Goal: Task Accomplishment & Management: Complete application form

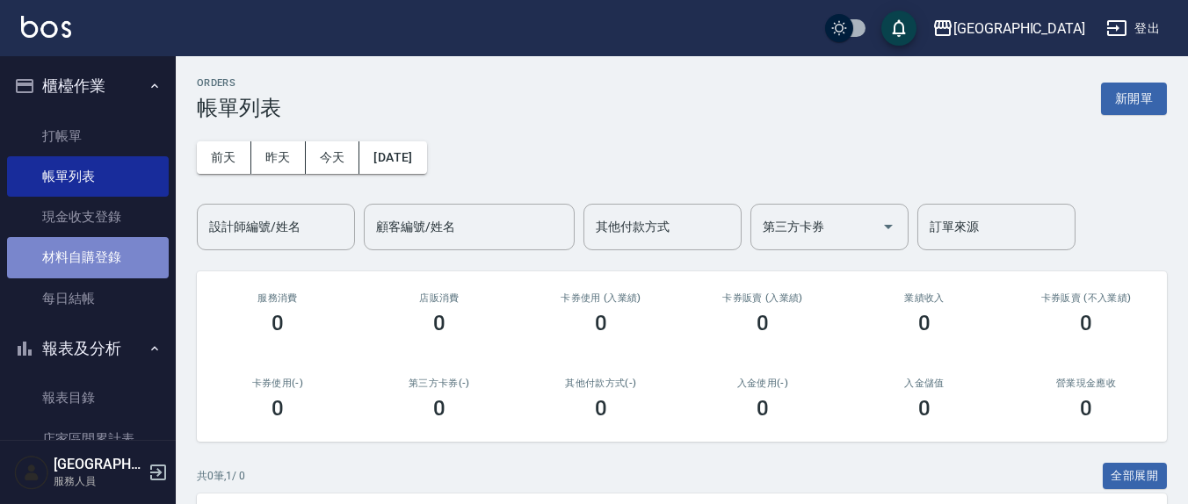
click at [98, 263] on link "材料自購登錄" at bounding box center [88, 257] width 162 height 40
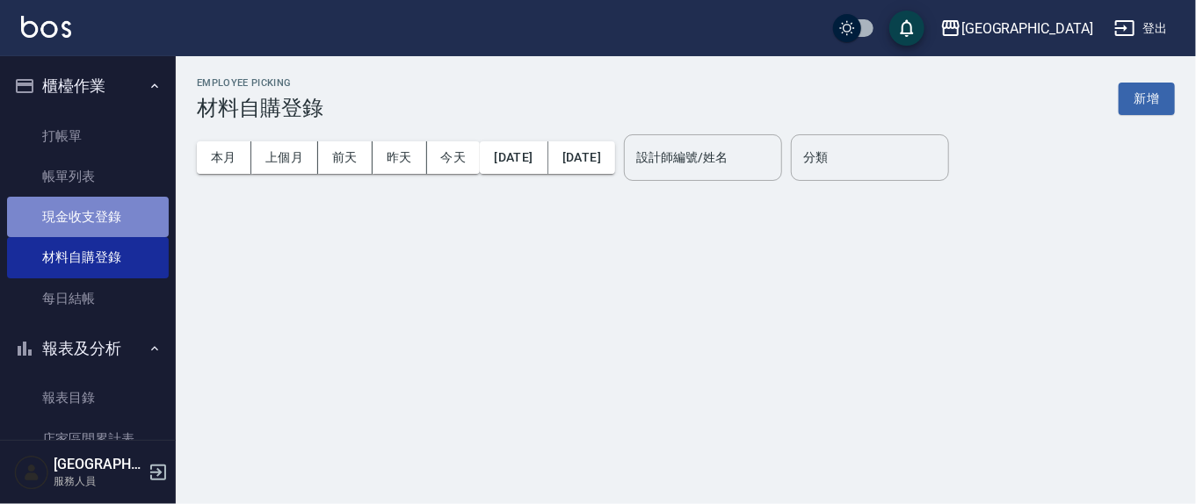
click at [90, 208] on link "現金收支登錄" at bounding box center [88, 217] width 162 height 40
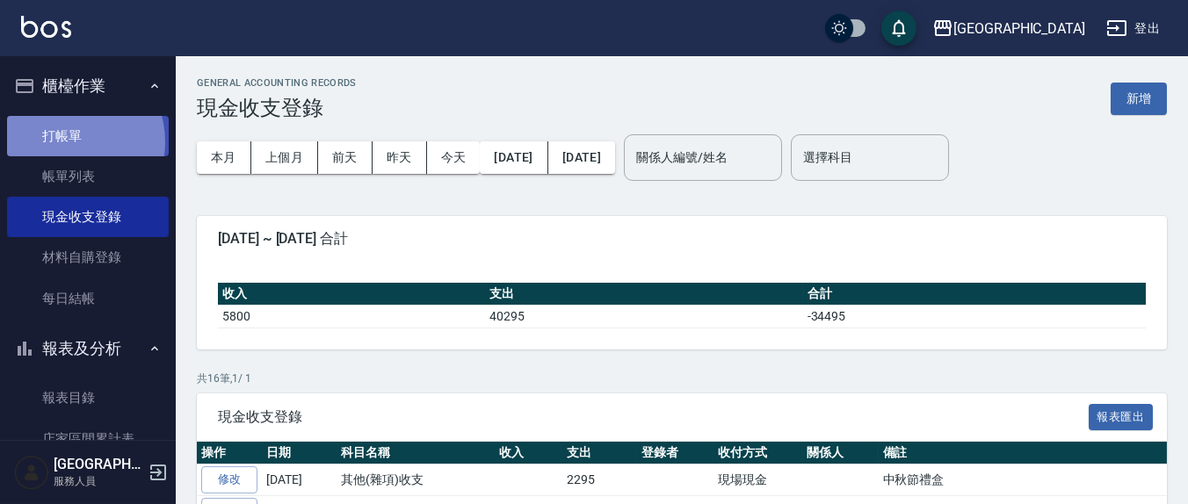
click at [69, 141] on link "打帳單" at bounding box center [88, 136] width 162 height 40
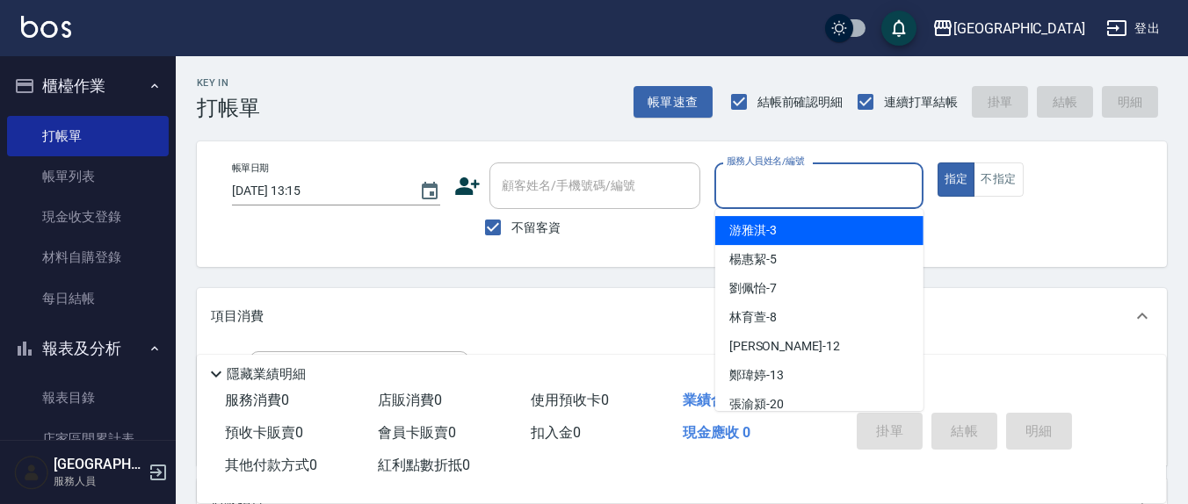
click at [758, 194] on input "服務人員姓名/編號" at bounding box center [818, 185] width 192 height 31
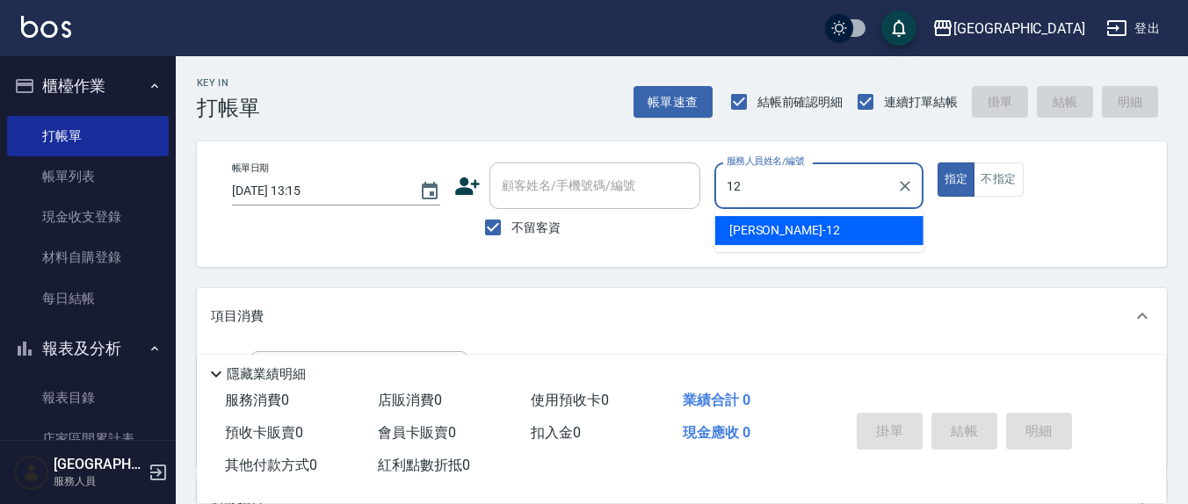
type input "12"
type button "true"
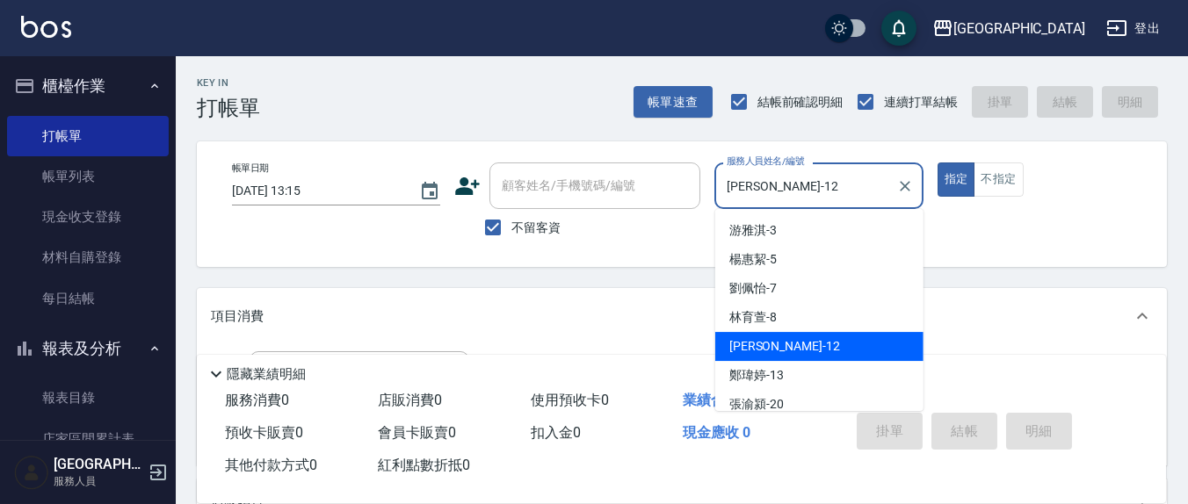
click at [793, 180] on input "[PERSON_NAME]-12" at bounding box center [805, 185] width 166 height 31
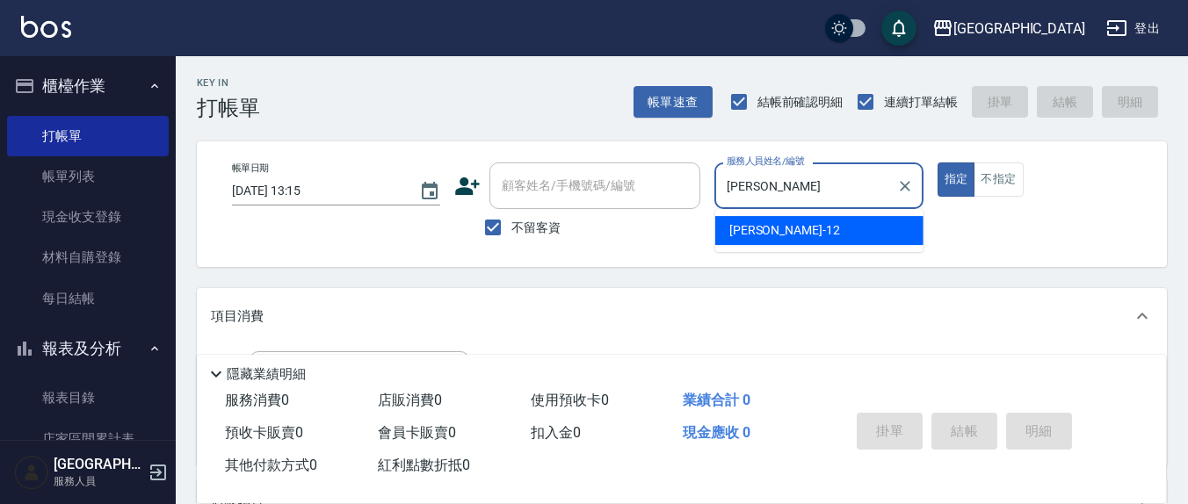
type input "呂"
type input "[PERSON_NAME]7"
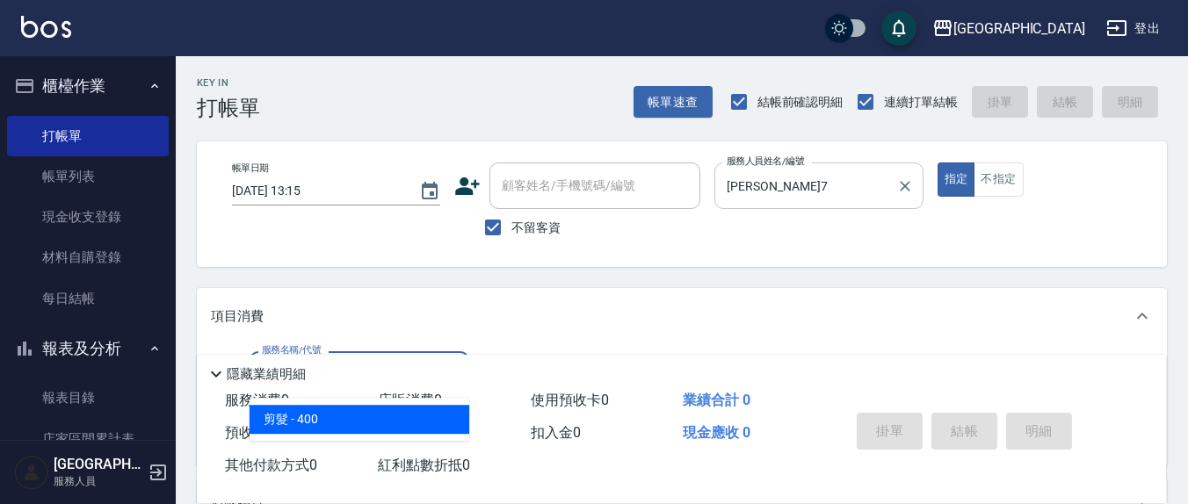
type input "剪髮(401)"
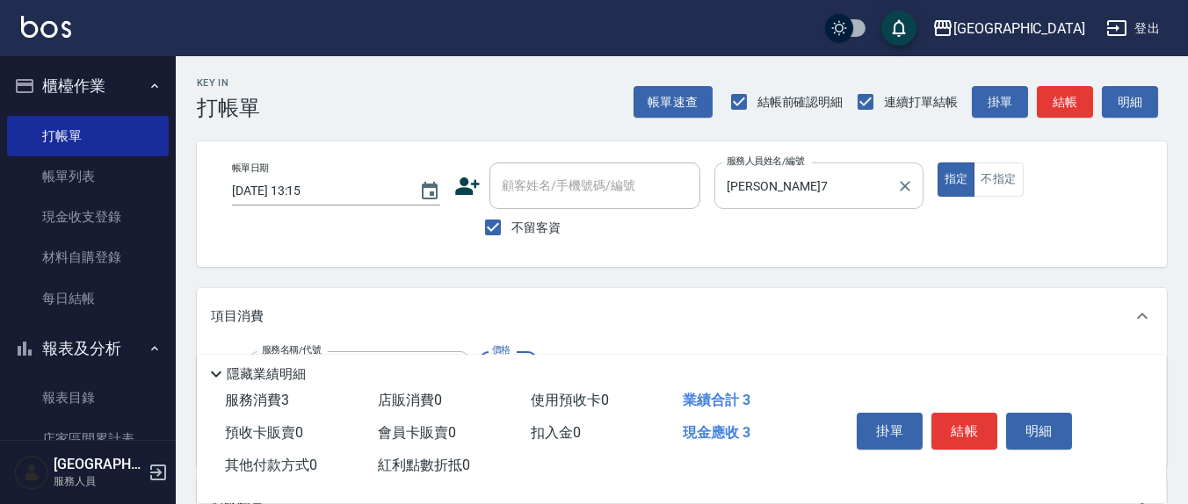
type input "350"
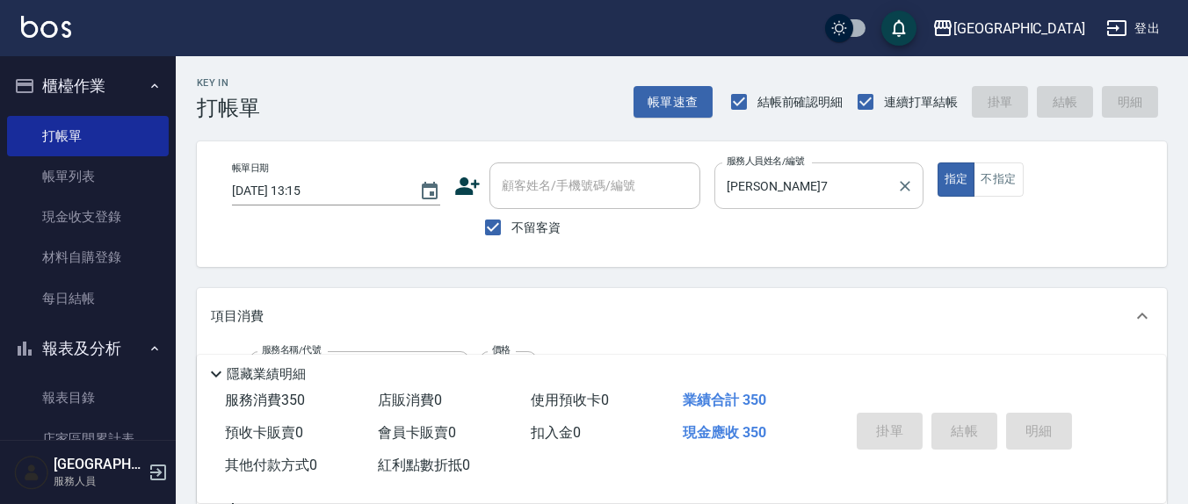
type input "[DATE] 13:18"
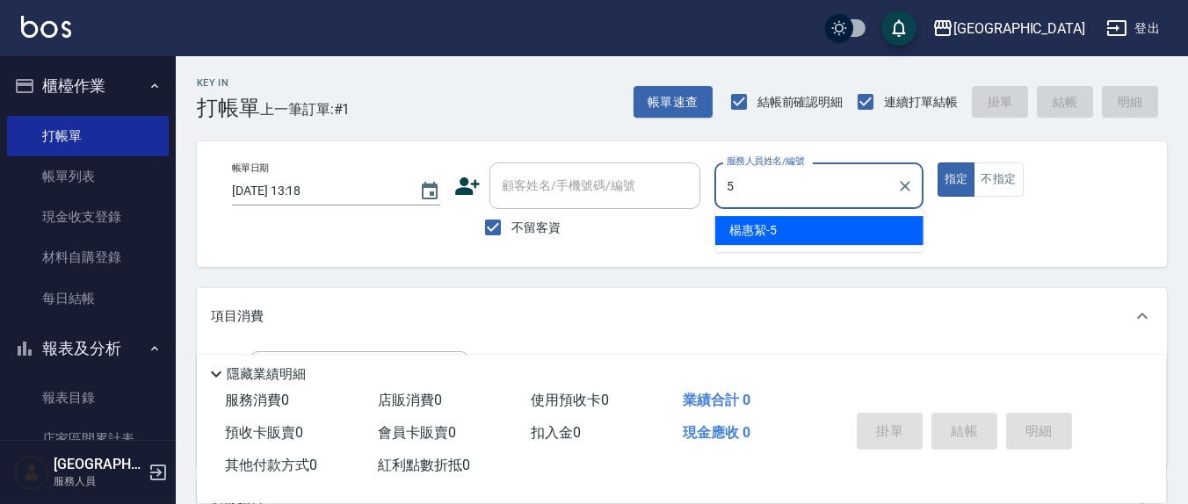
type input "[PERSON_NAME]5"
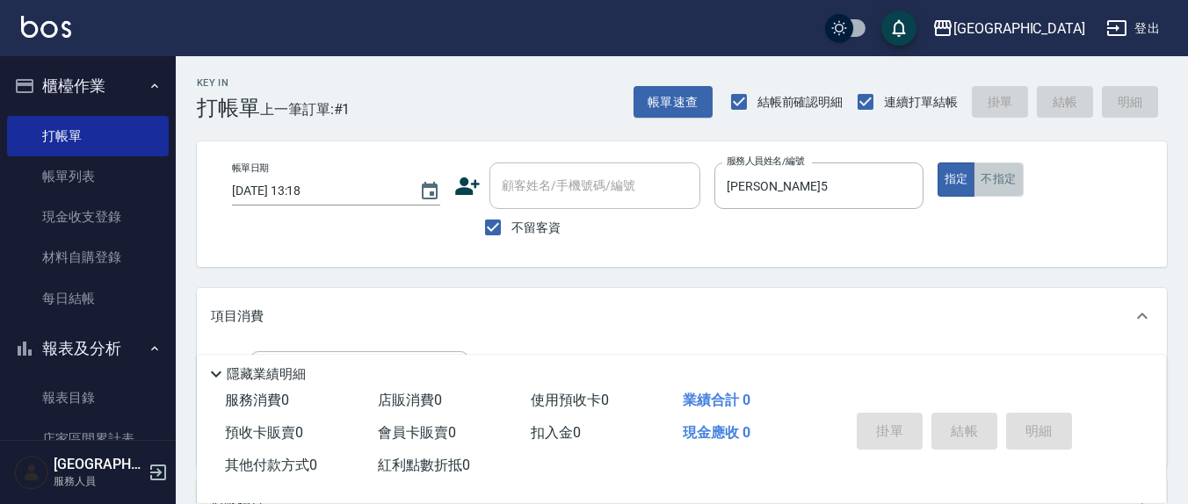
click at [1011, 185] on button "不指定" at bounding box center [998, 180] width 49 height 34
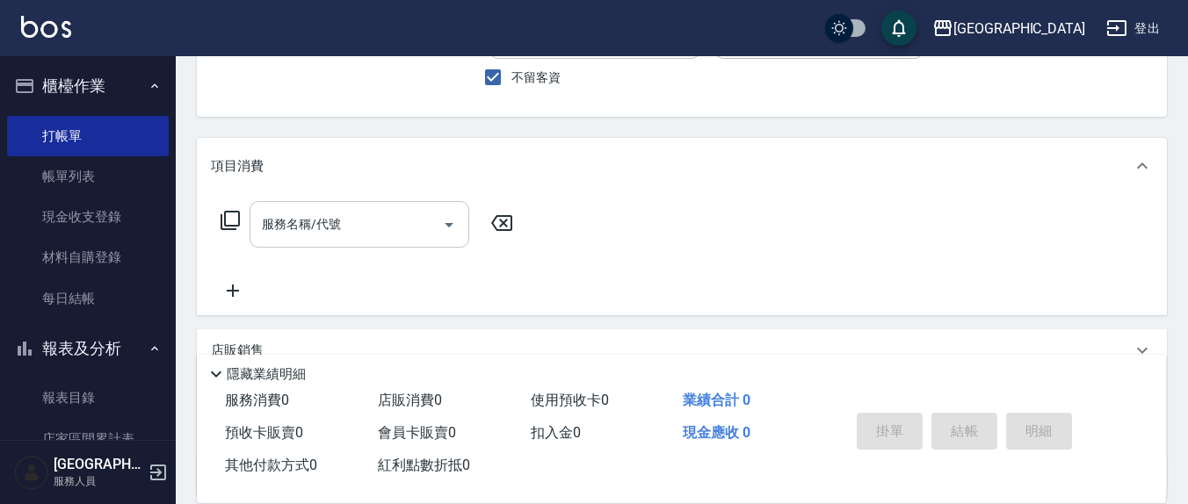
scroll to position [183, 0]
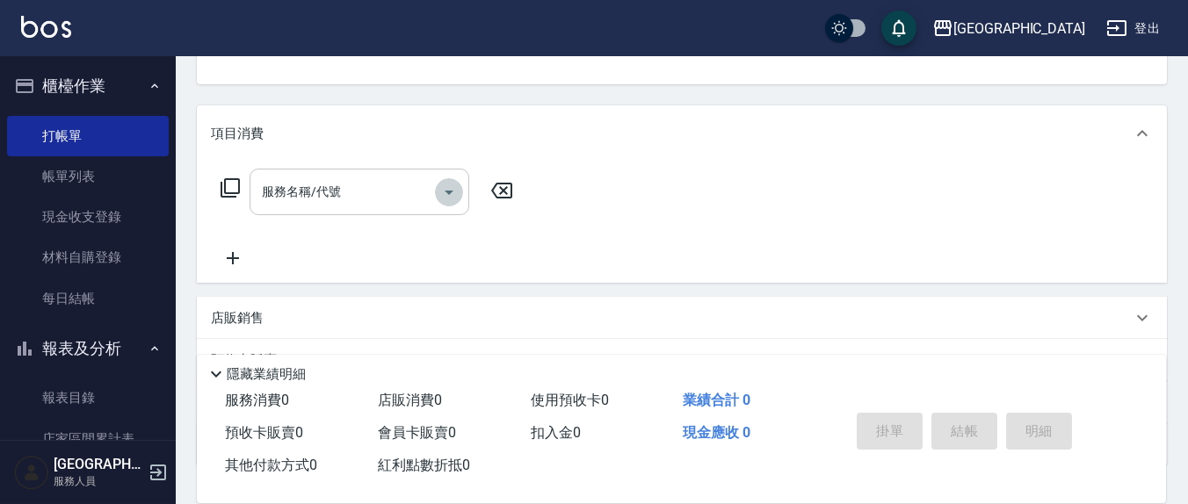
click at [446, 191] on icon "Open" at bounding box center [449, 193] width 9 height 4
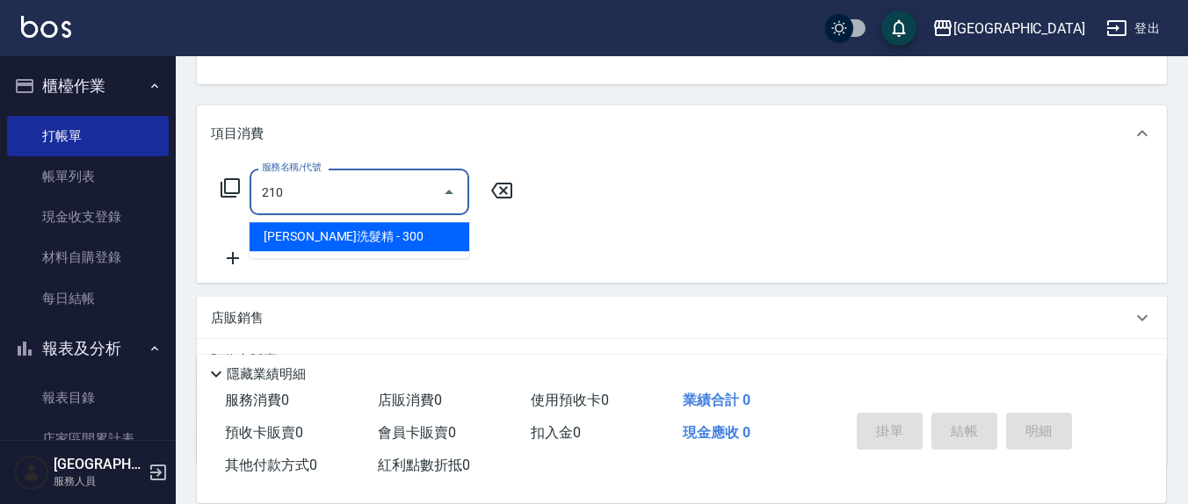
type input "歐娜洗髮精(210)"
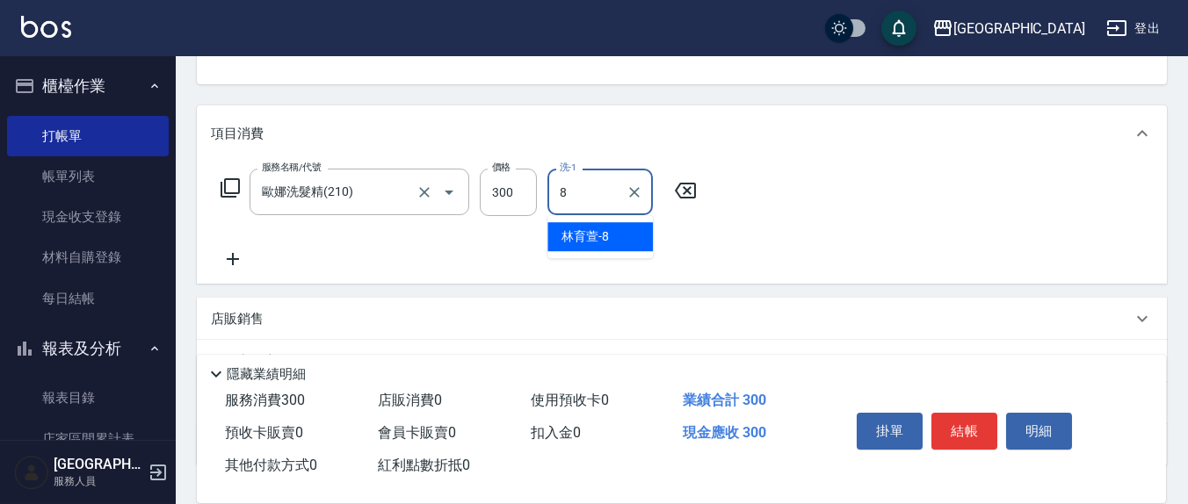
type input "[PERSON_NAME]-8"
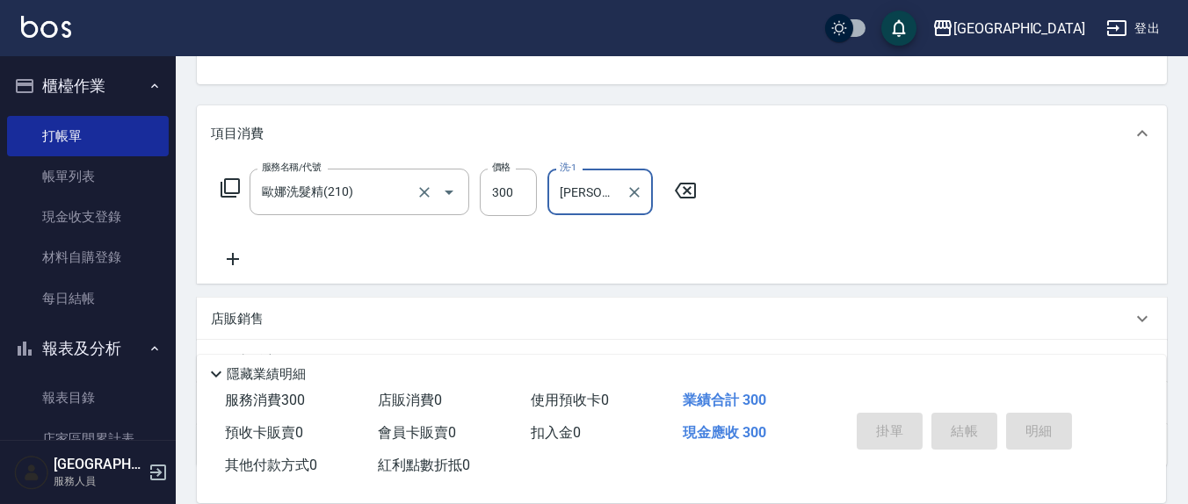
type input "[DATE] 13:19"
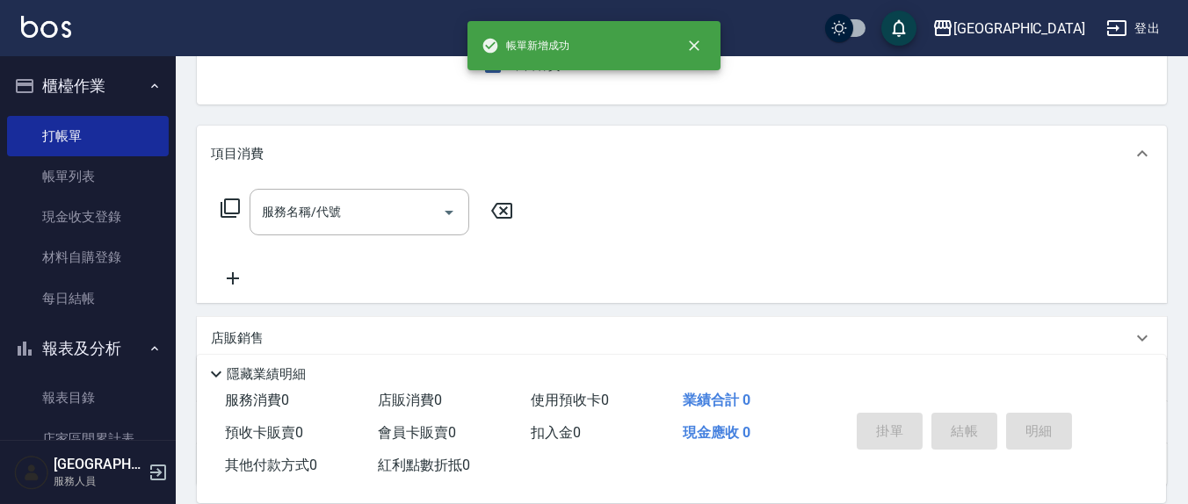
type button "false"
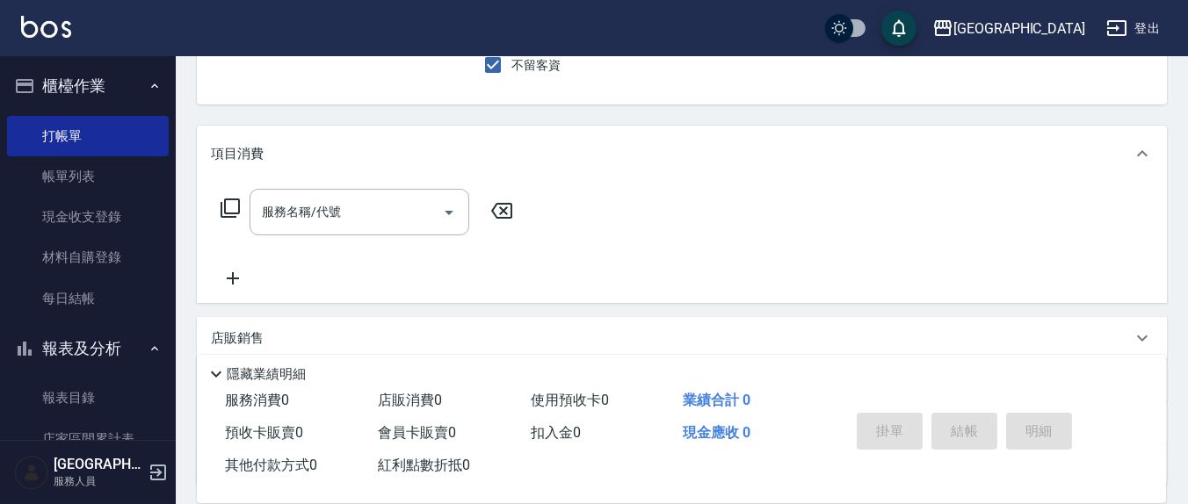
click at [938, 0] on button "指定" at bounding box center [957, 17] width 38 height 34
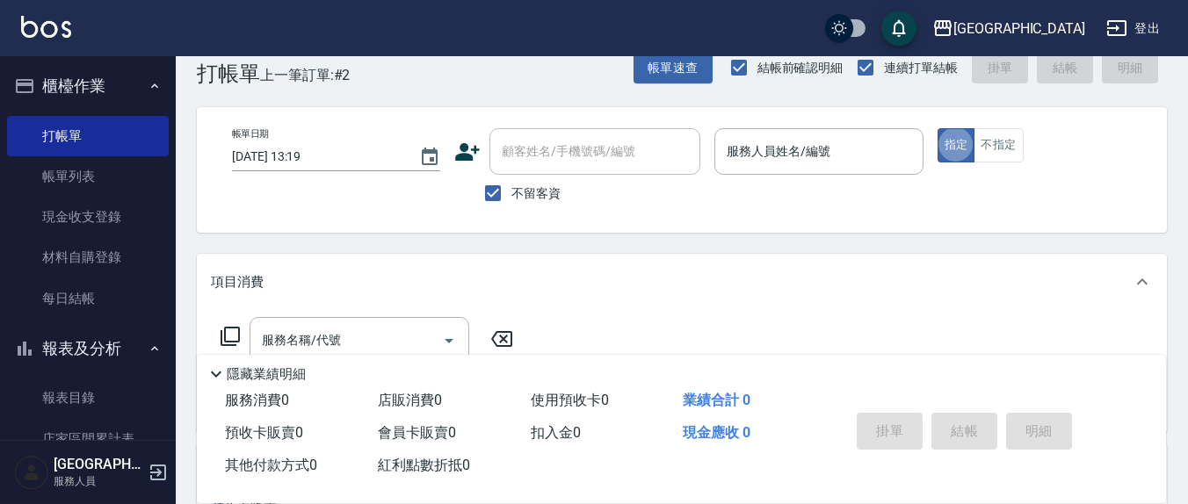
scroll to position [0, 0]
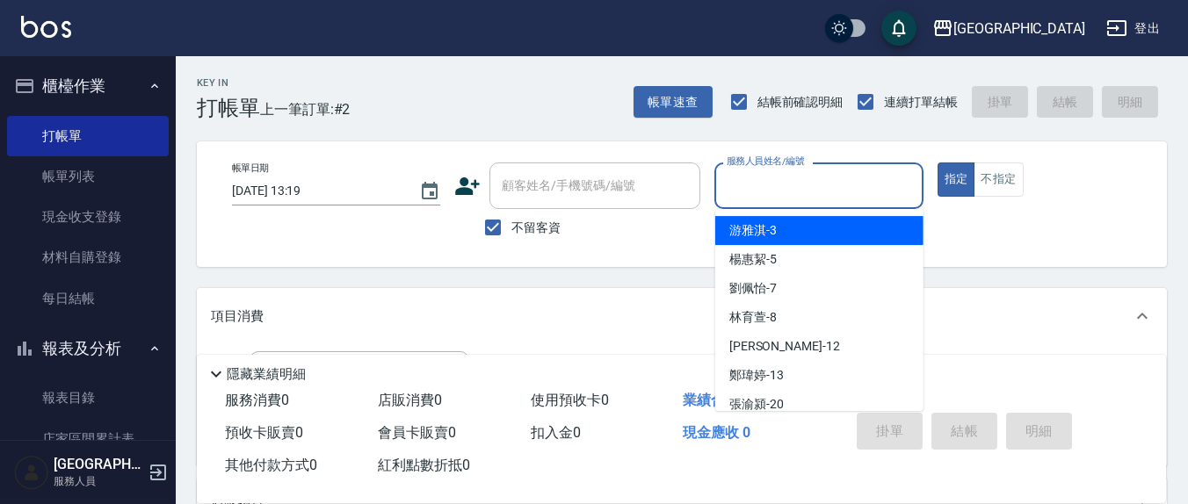
click at [775, 200] on input "服務人員姓名/編號" at bounding box center [818, 185] width 192 height 31
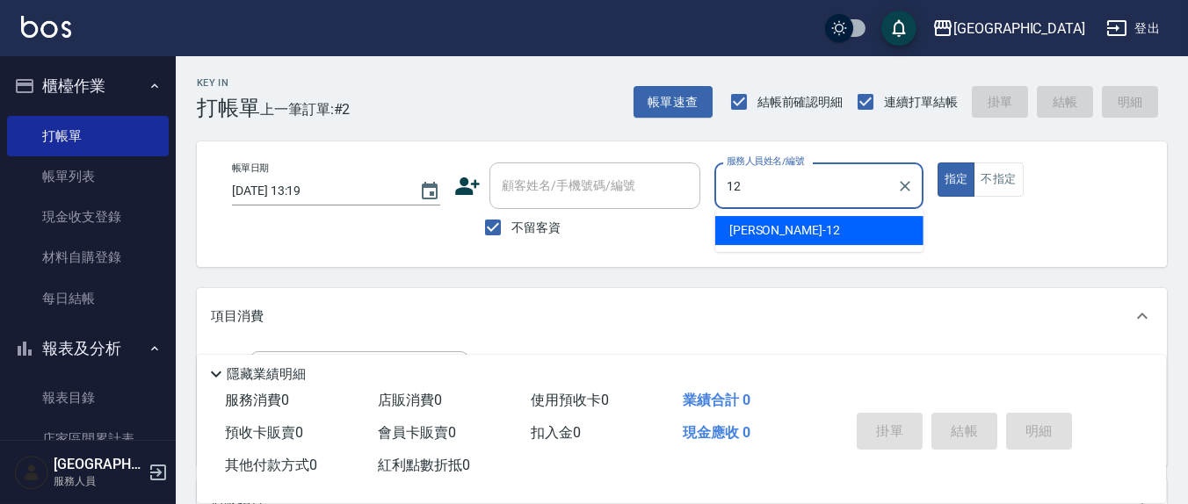
type input "[PERSON_NAME]-12"
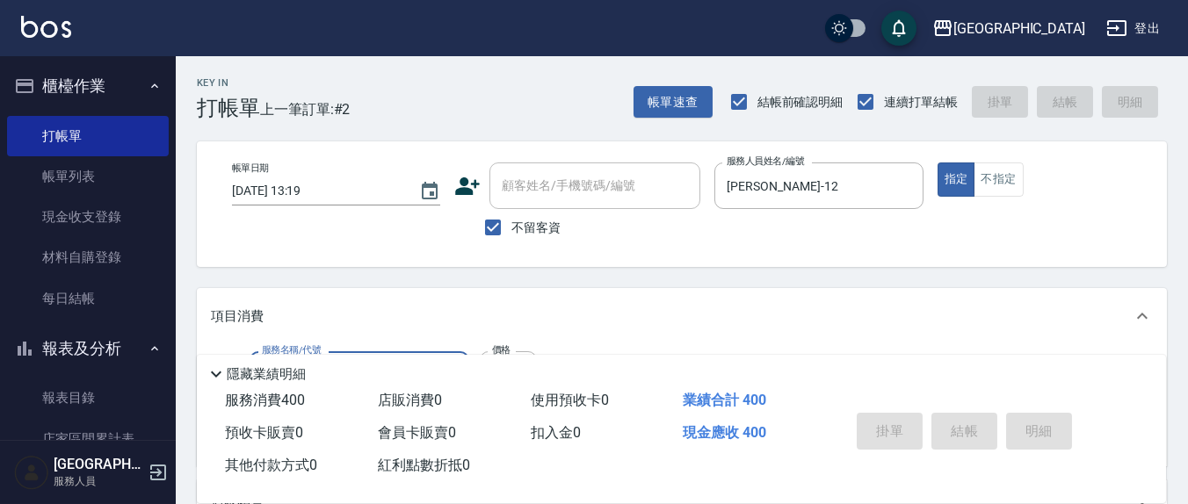
type input "剪髮(401)"
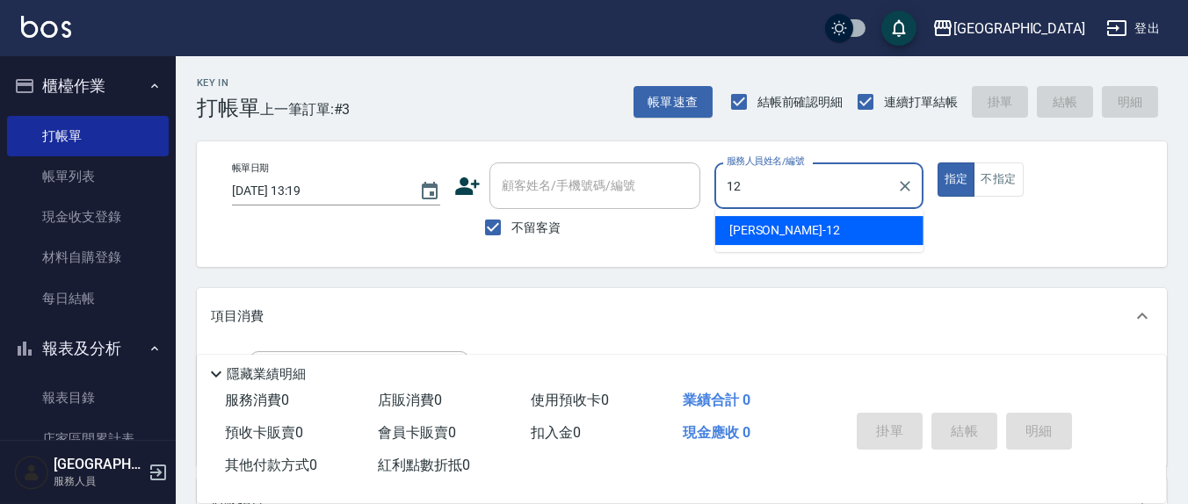
type input "[PERSON_NAME]-12"
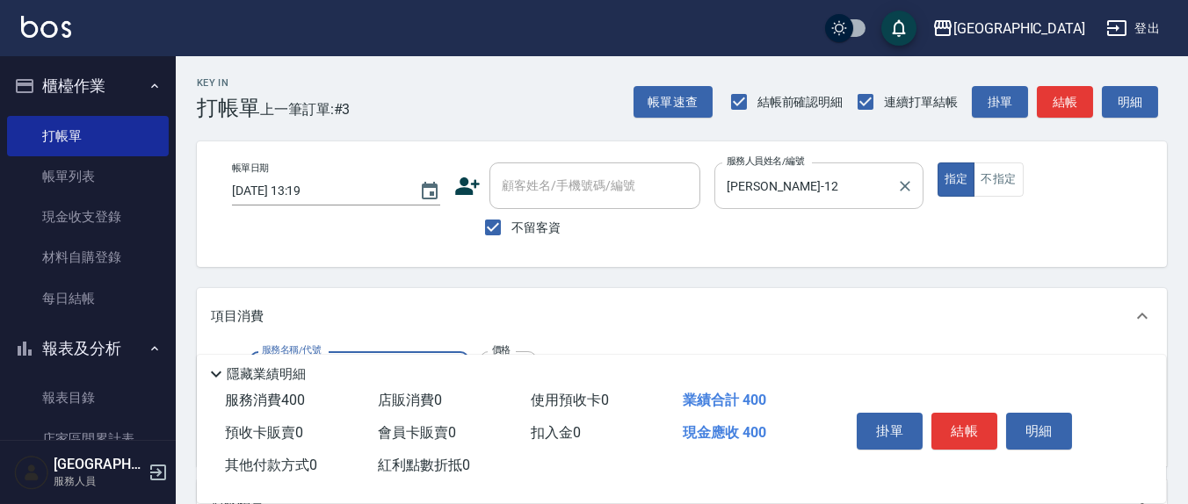
type input "剪髮(401)"
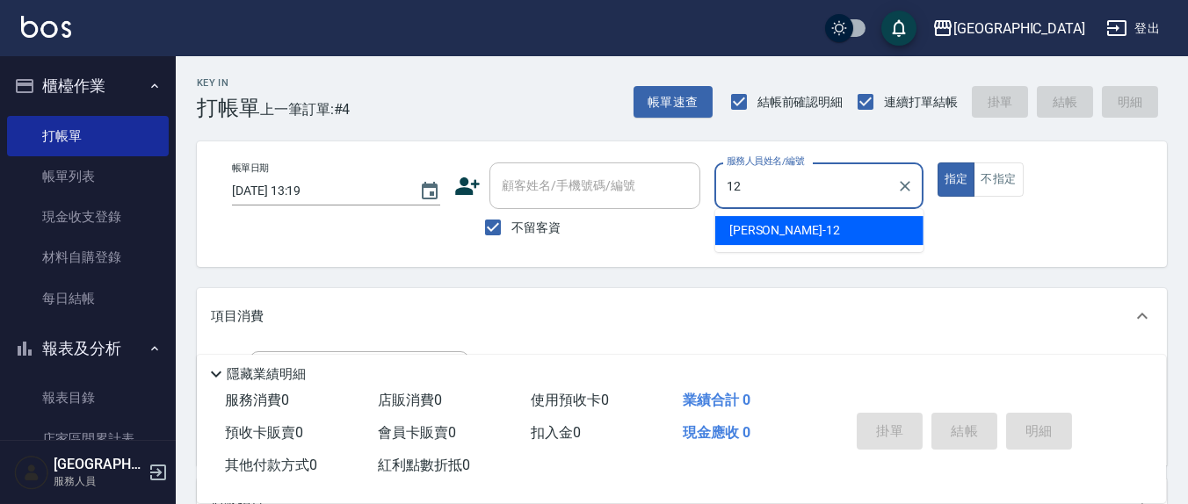
type input "[PERSON_NAME]-12"
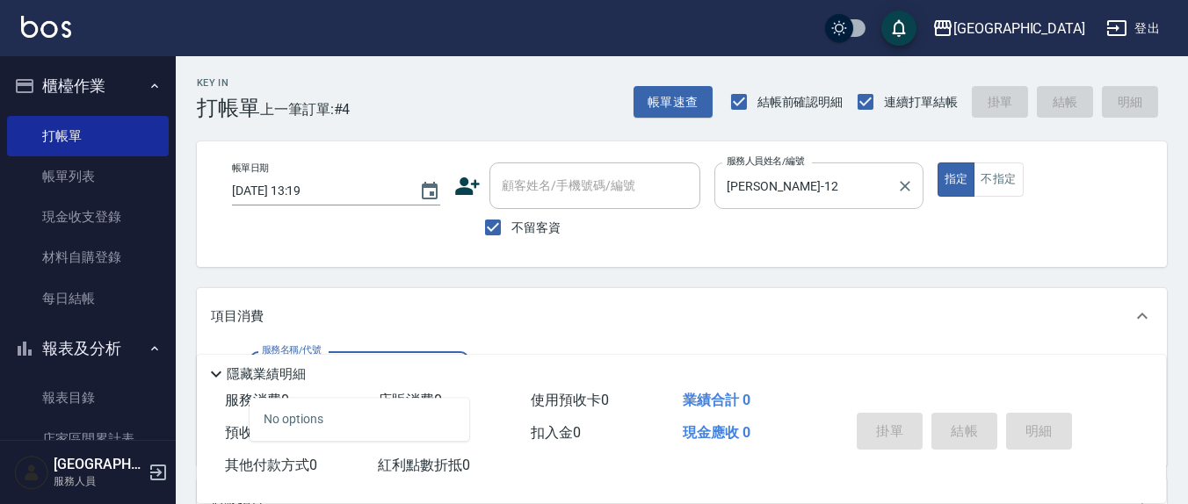
type input "4"
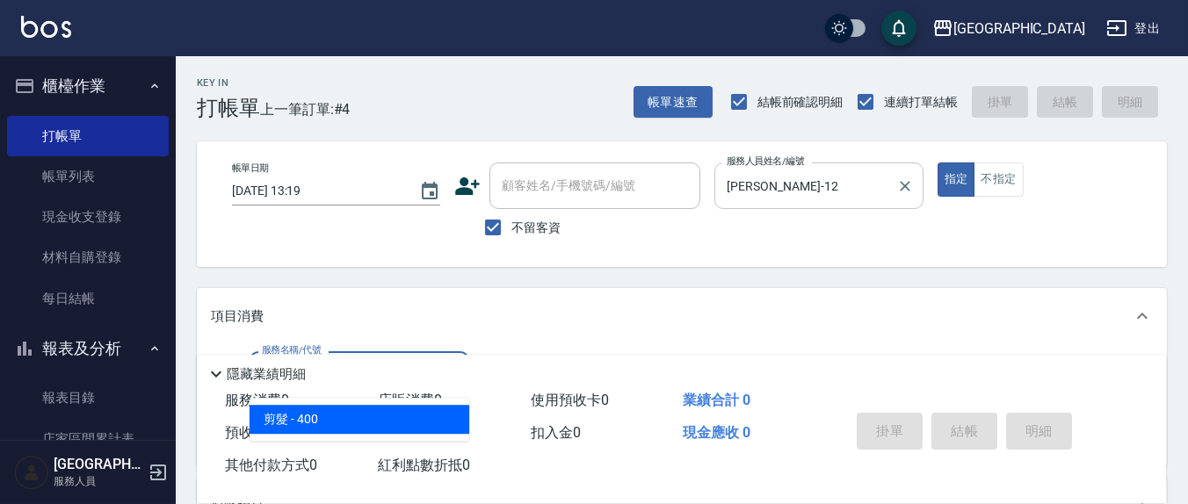
type input "剪髮(401)"
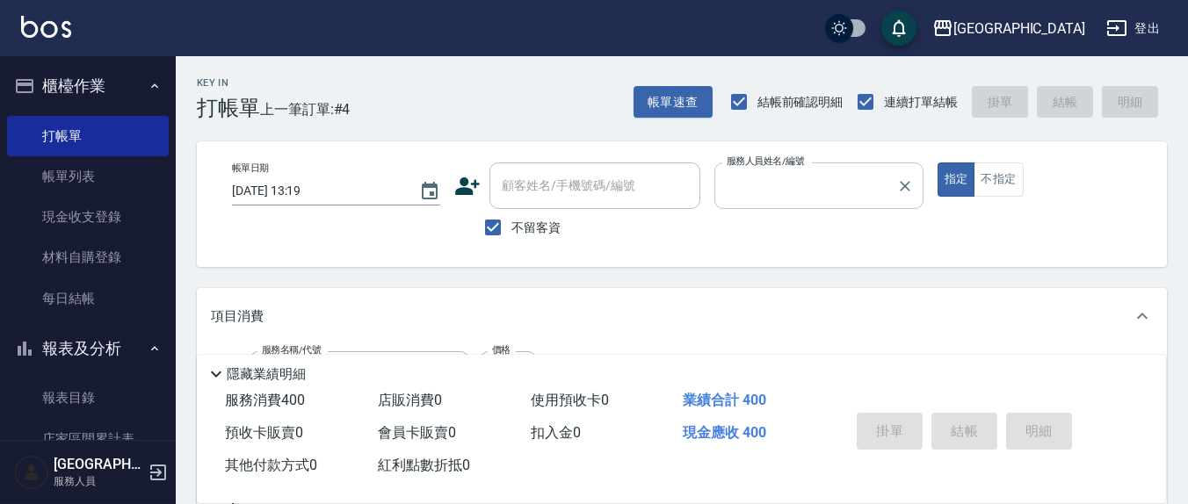
click at [938, 163] on button "指定" at bounding box center [957, 180] width 38 height 34
type input "[DATE] 13:20"
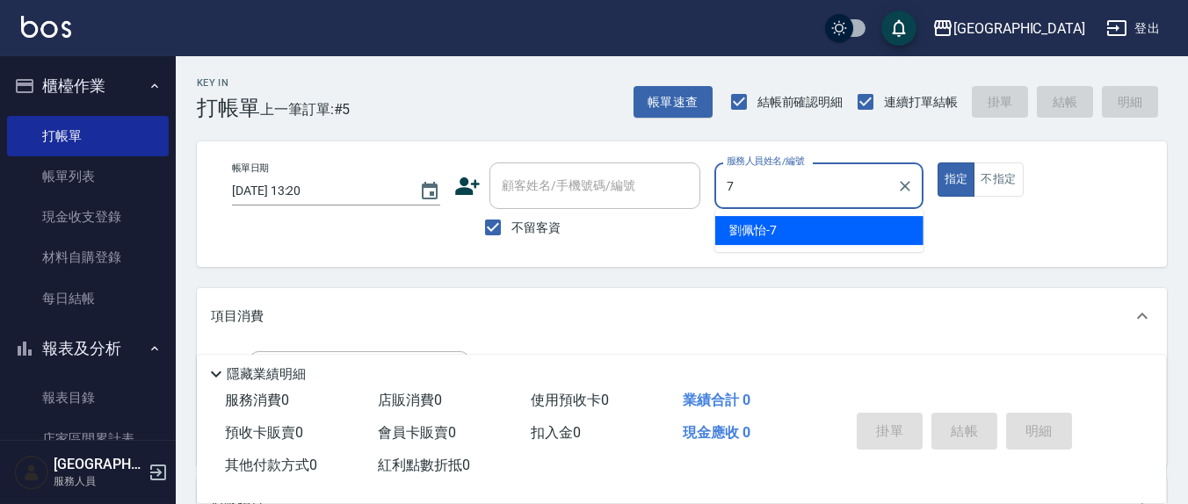
type input "[PERSON_NAME]7"
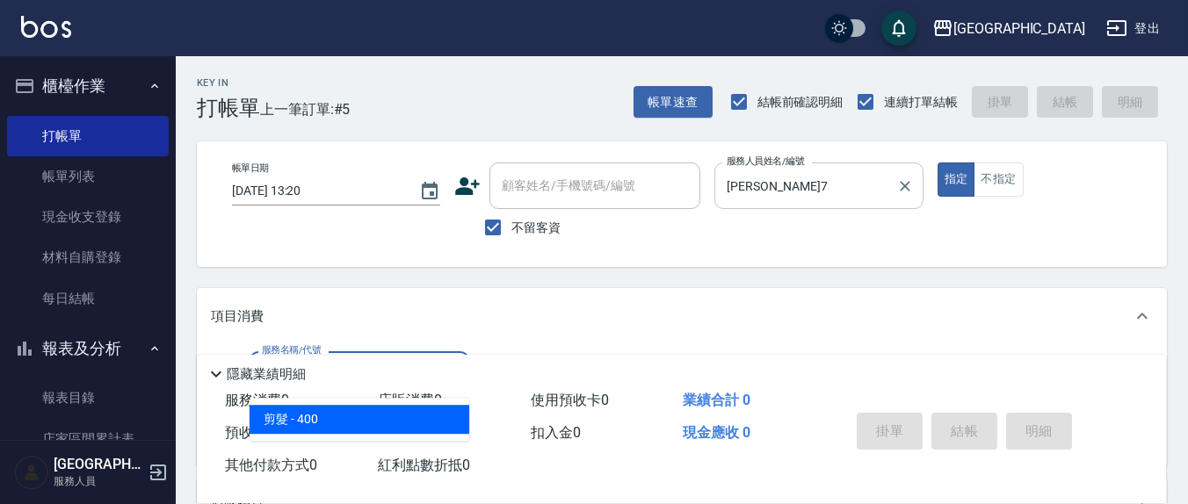
type input "剪髮(401)"
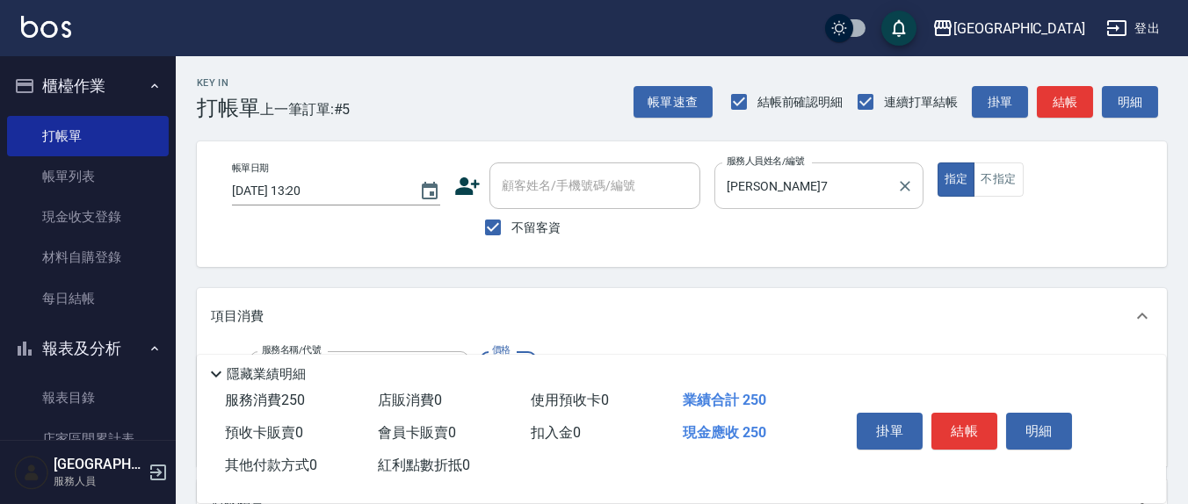
type input "250"
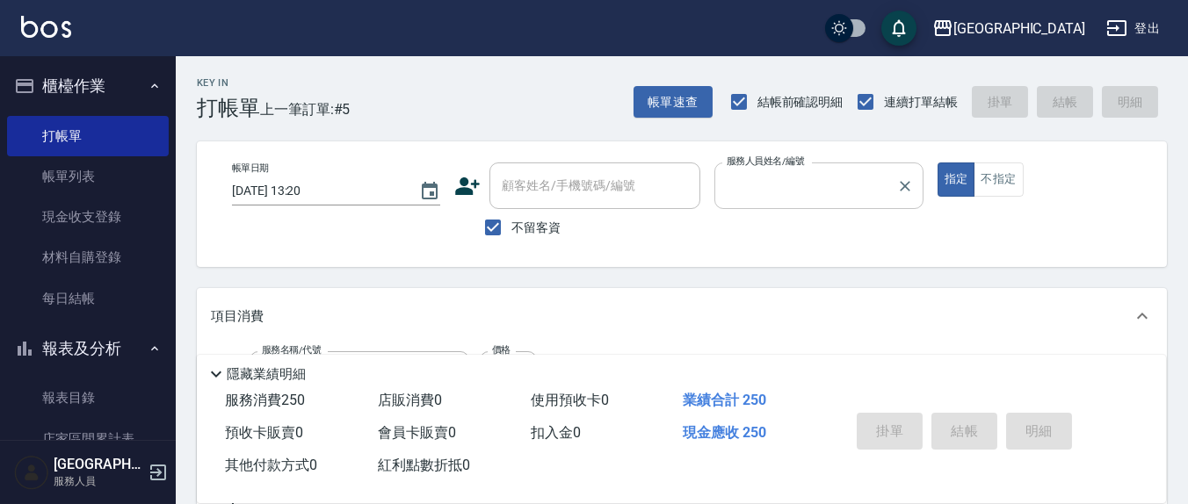
click at [938, 163] on button "指定" at bounding box center [957, 180] width 38 height 34
type input "[PERSON_NAME]7"
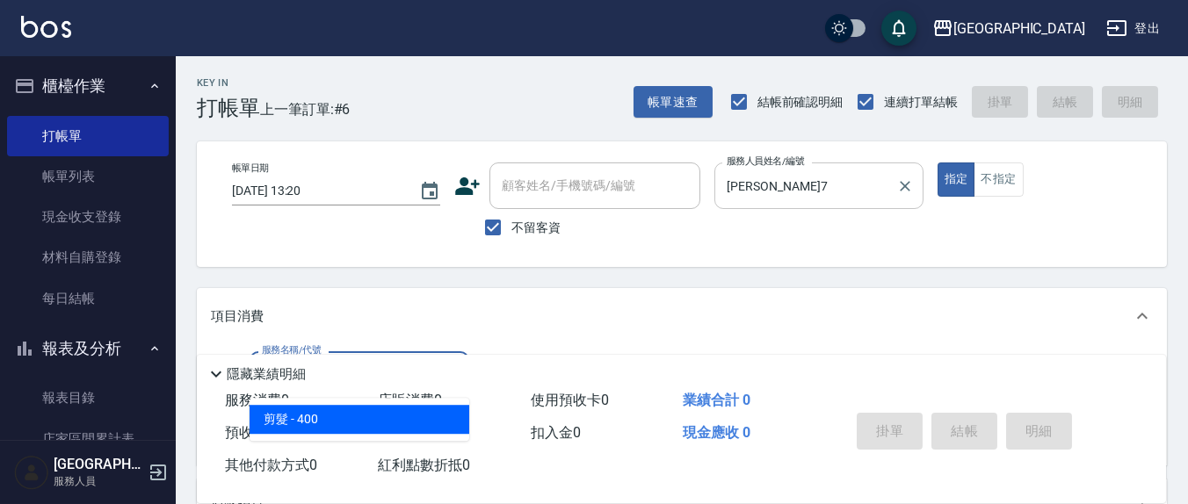
type input "剪髮(401)"
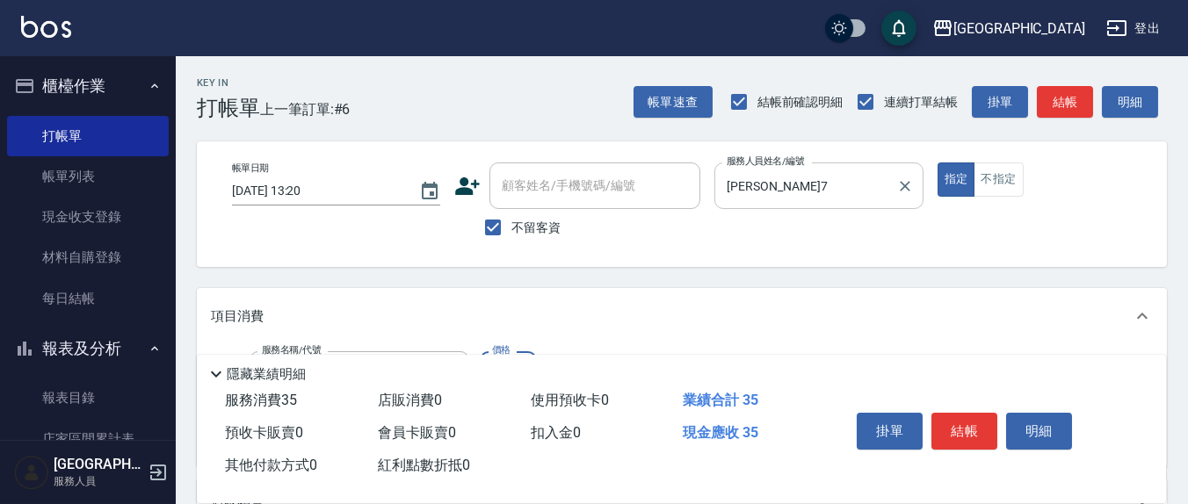
type input "350"
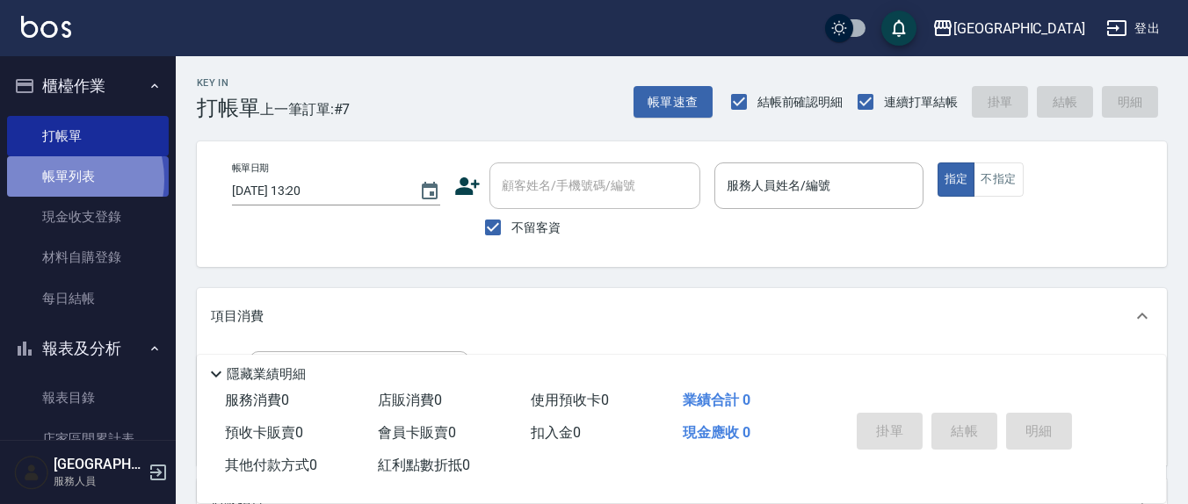
click at [64, 180] on link "帳單列表" at bounding box center [88, 176] width 162 height 40
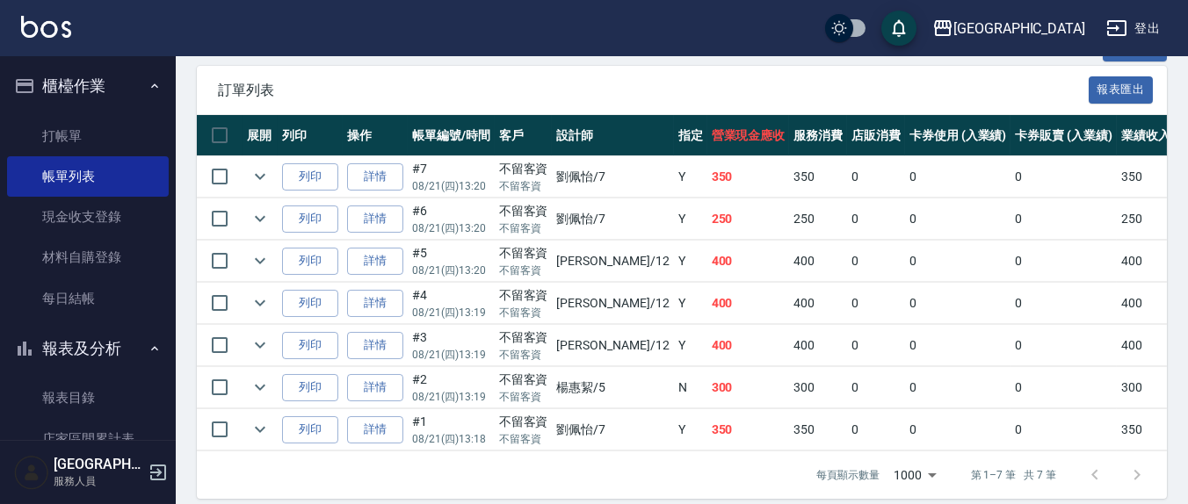
scroll to position [458, 0]
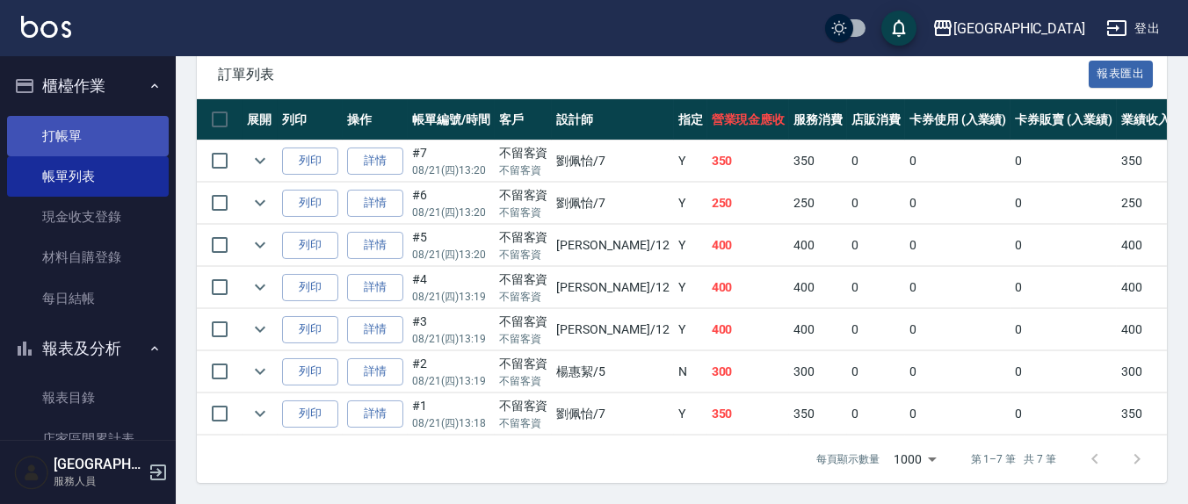
click at [64, 132] on link "打帳單" at bounding box center [88, 136] width 162 height 40
